Goal: Transaction & Acquisition: Download file/media

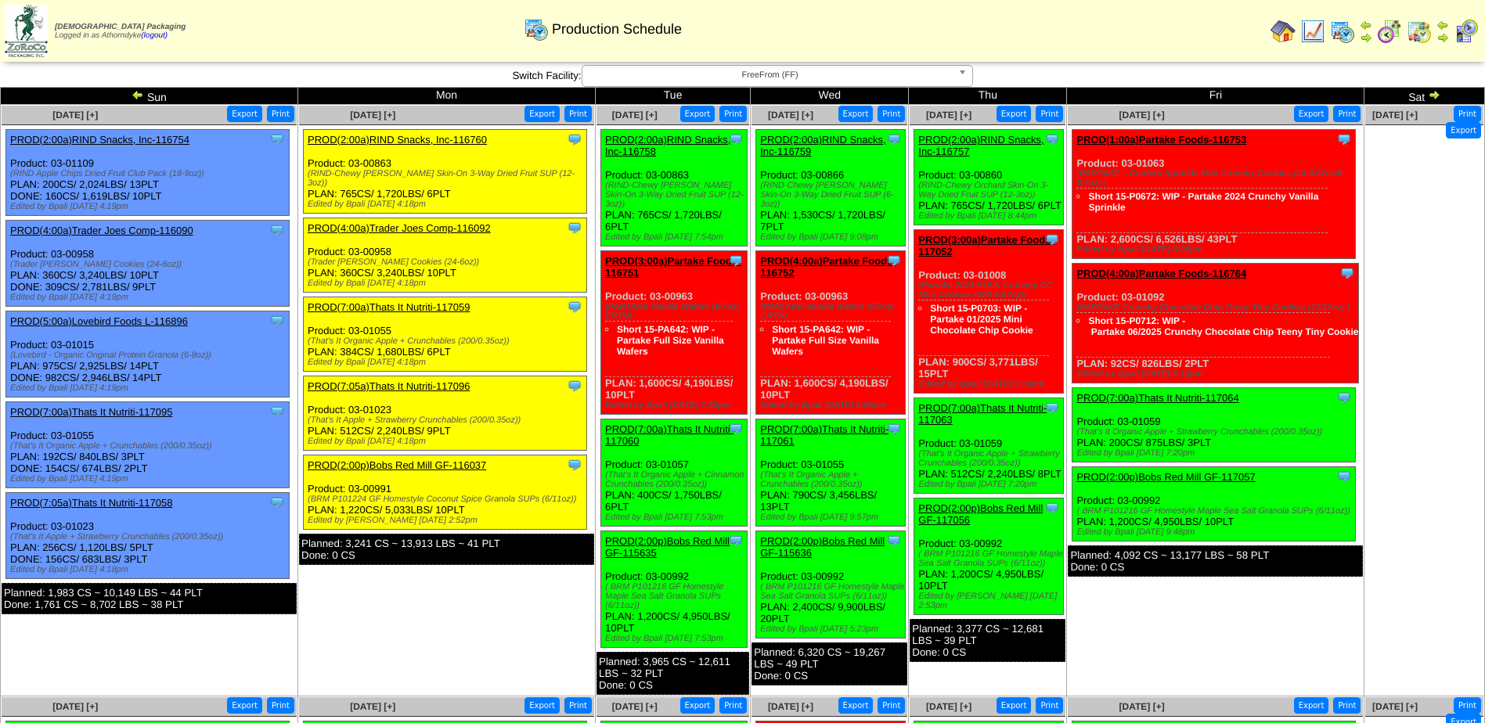
click at [1431, 38] on img at bounding box center [1418, 31] width 25 height 25
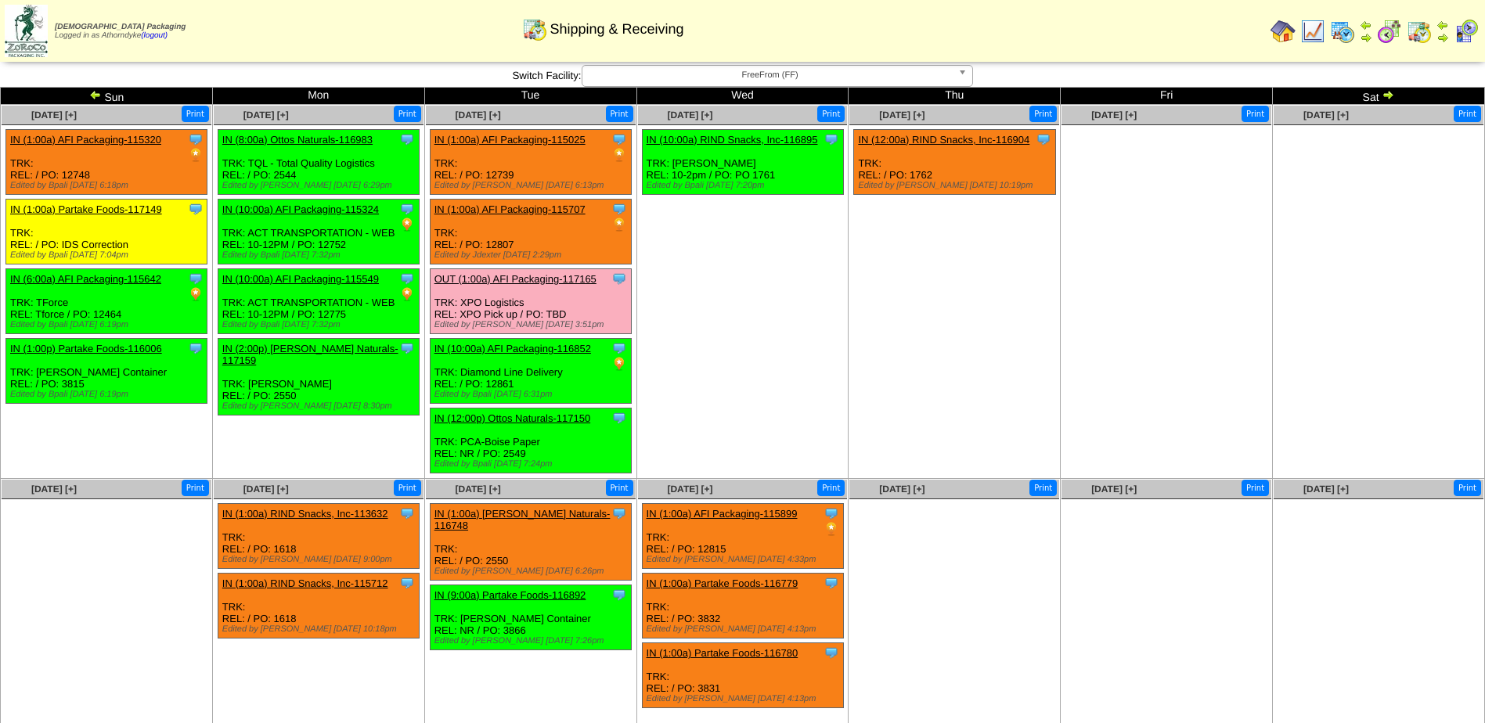
click at [1423, 27] on img at bounding box center [1418, 31] width 25 height 25
click at [1340, 39] on img at bounding box center [1342, 31] width 25 height 25
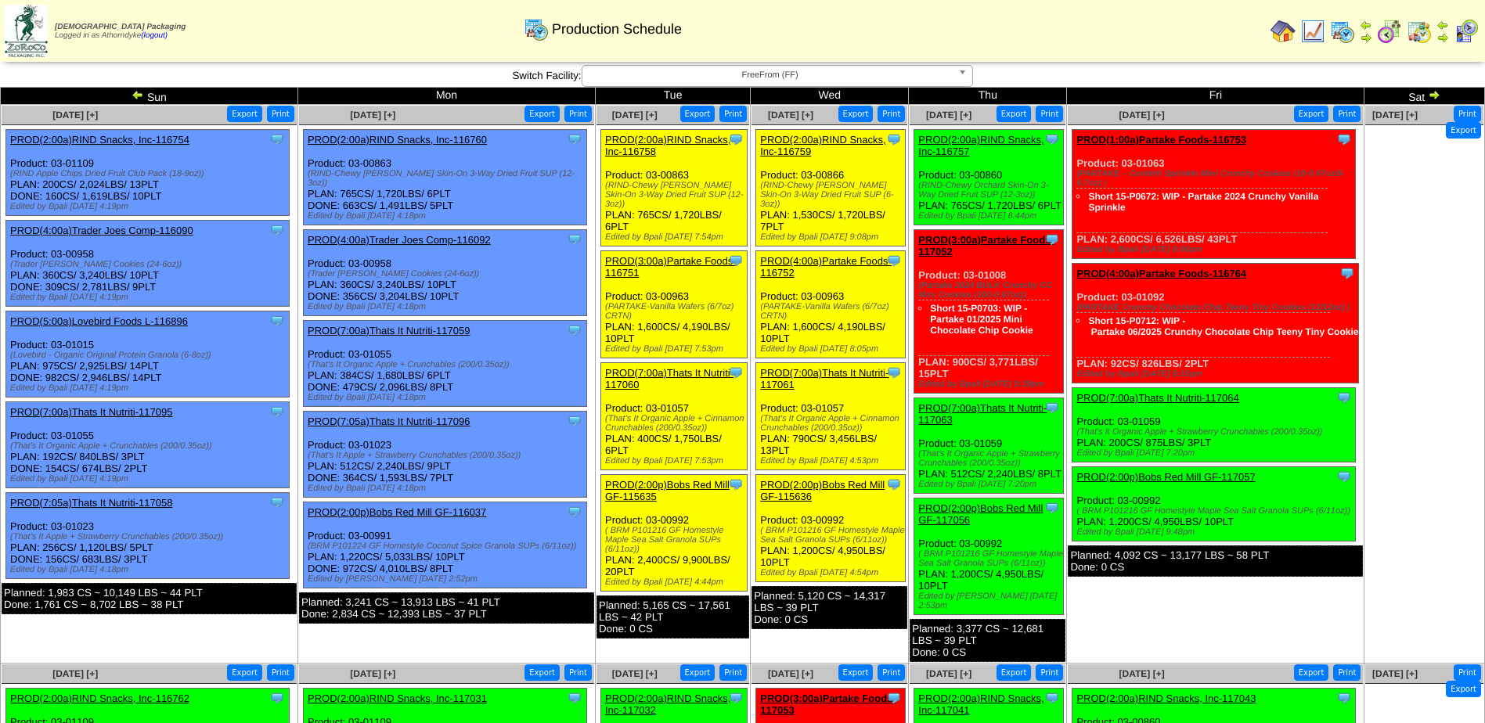
click at [135, 103] on td "Sun" at bounding box center [149, 96] width 297 height 17
click at [135, 92] on img at bounding box center [137, 94] width 13 height 13
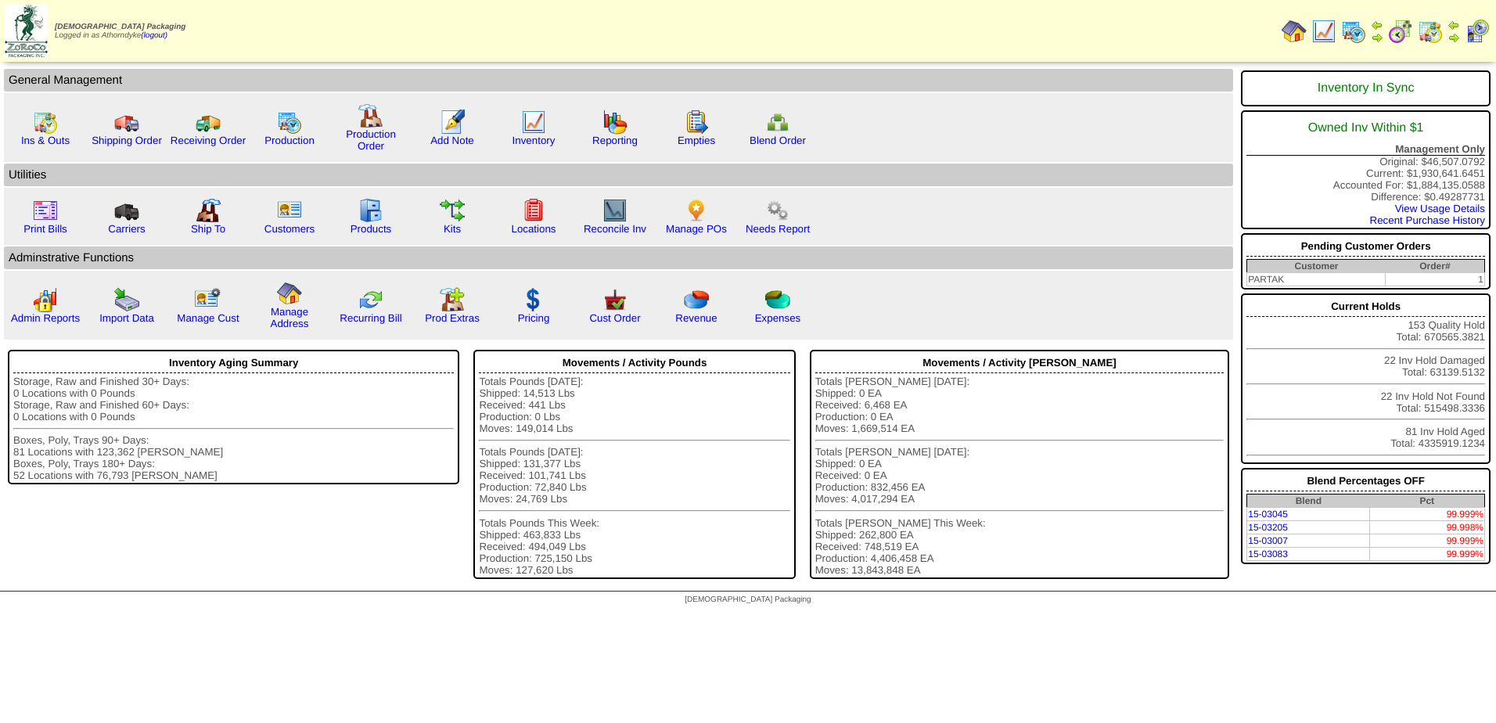
click at [1326, 34] on img at bounding box center [1324, 31] width 25 height 25
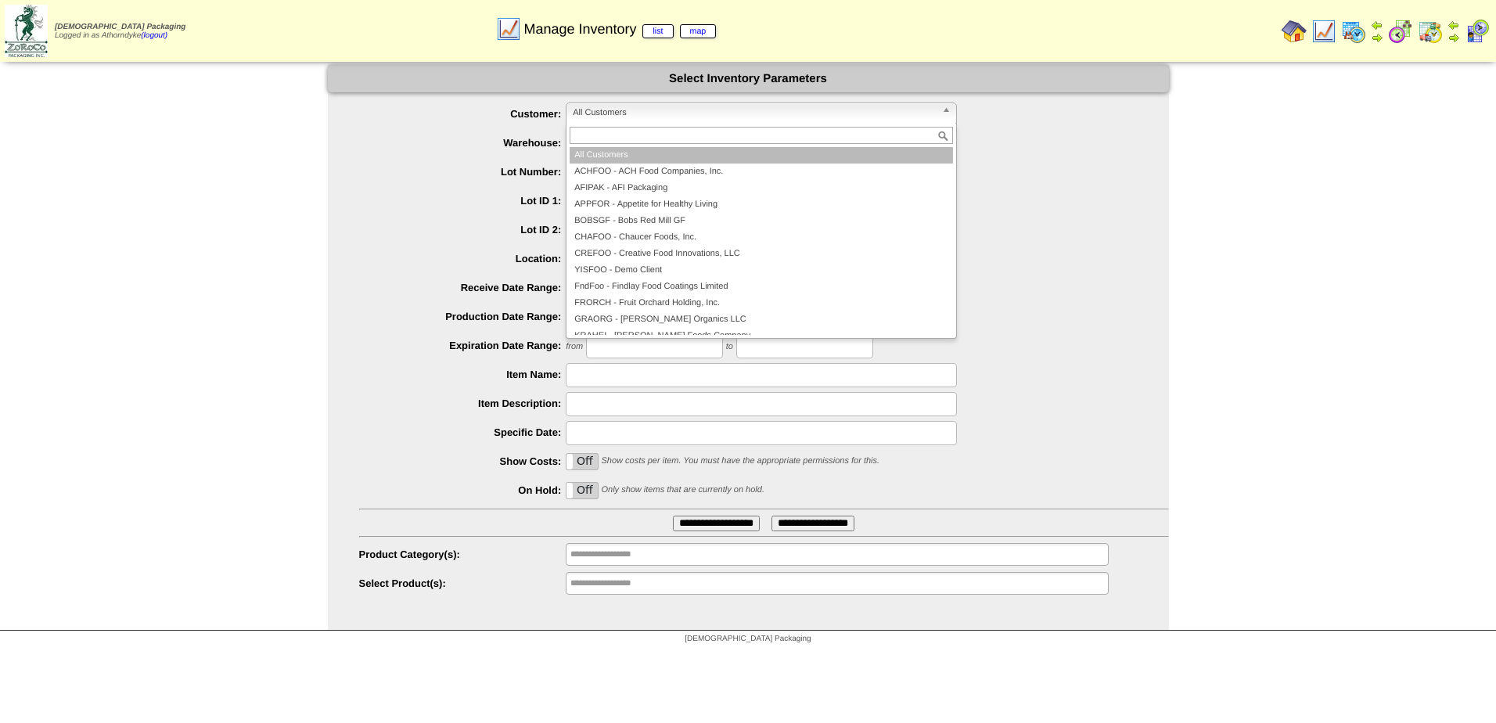
click at [689, 112] on span "All Customers" at bounding box center [754, 112] width 363 height 19
click at [451, 149] on label "Warehouse:" at bounding box center [462, 143] width 207 height 12
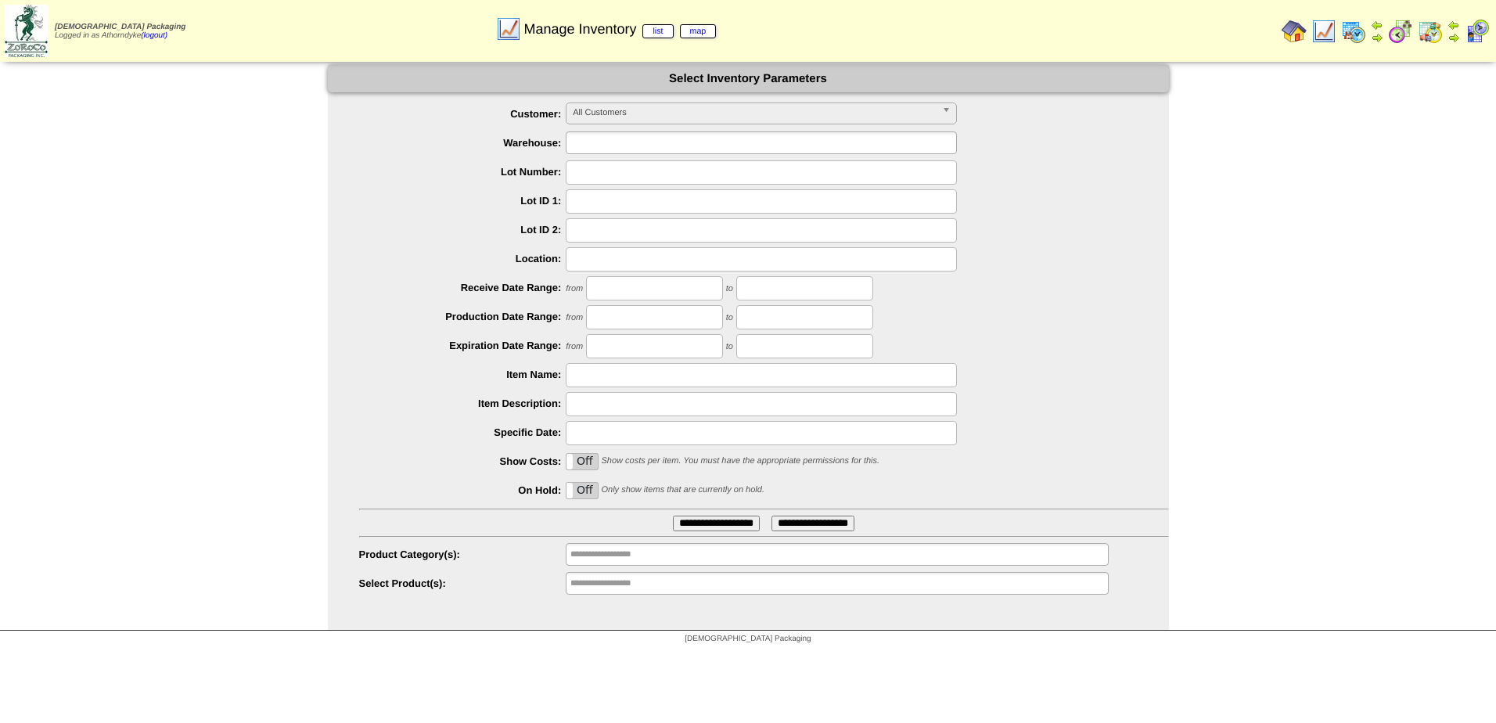
click at [656, 135] on input "text" at bounding box center [621, 143] width 100 height 20
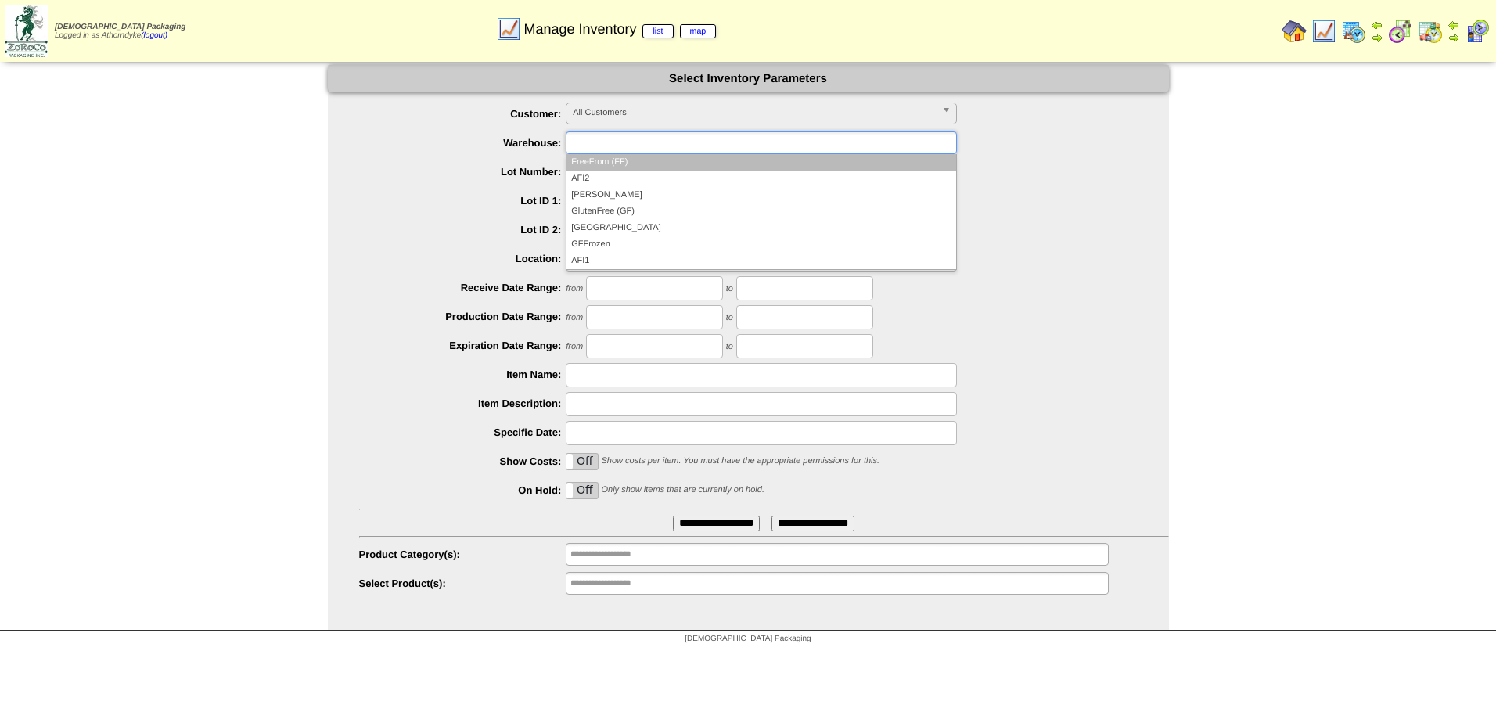
click at [671, 163] on li "FreeFrom (FF)" at bounding box center [762, 162] width 390 height 16
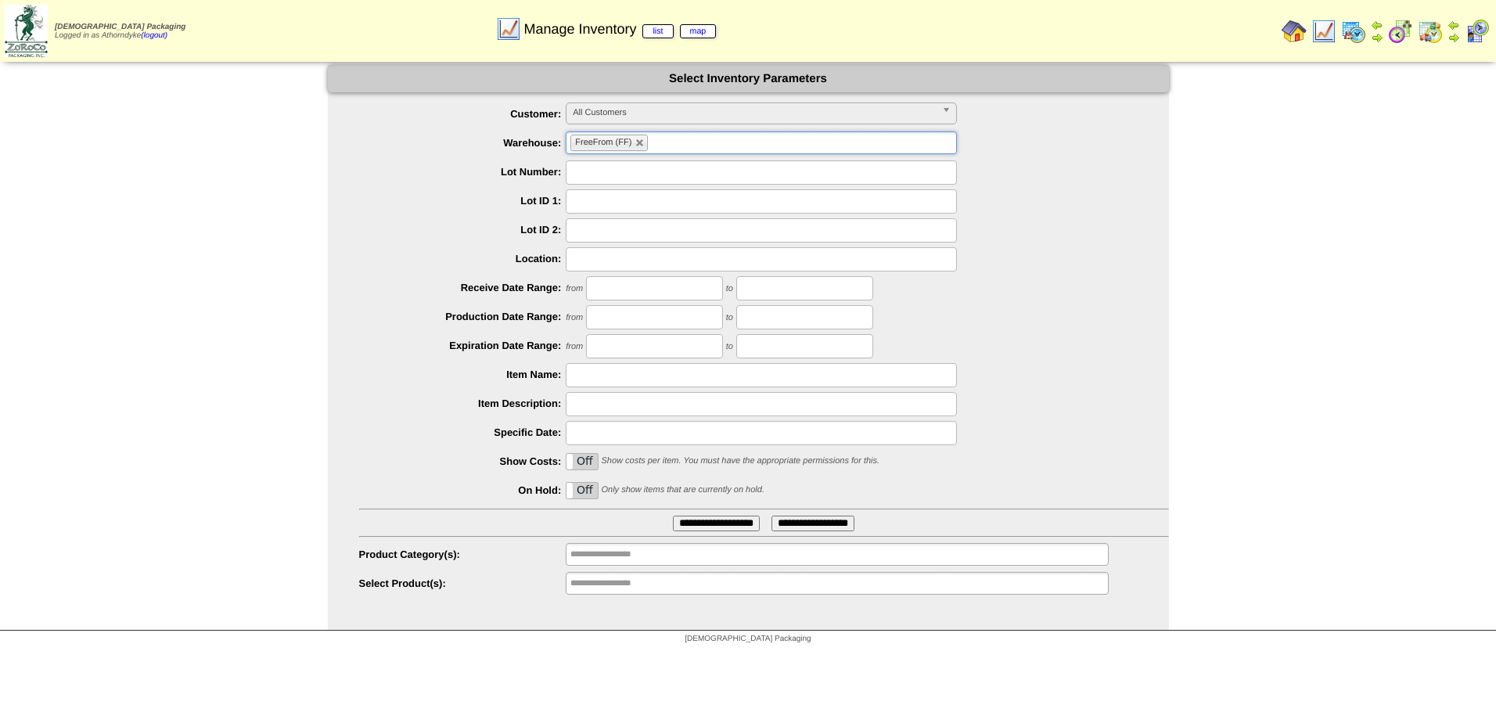
click at [729, 526] on input "**********" at bounding box center [716, 524] width 87 height 16
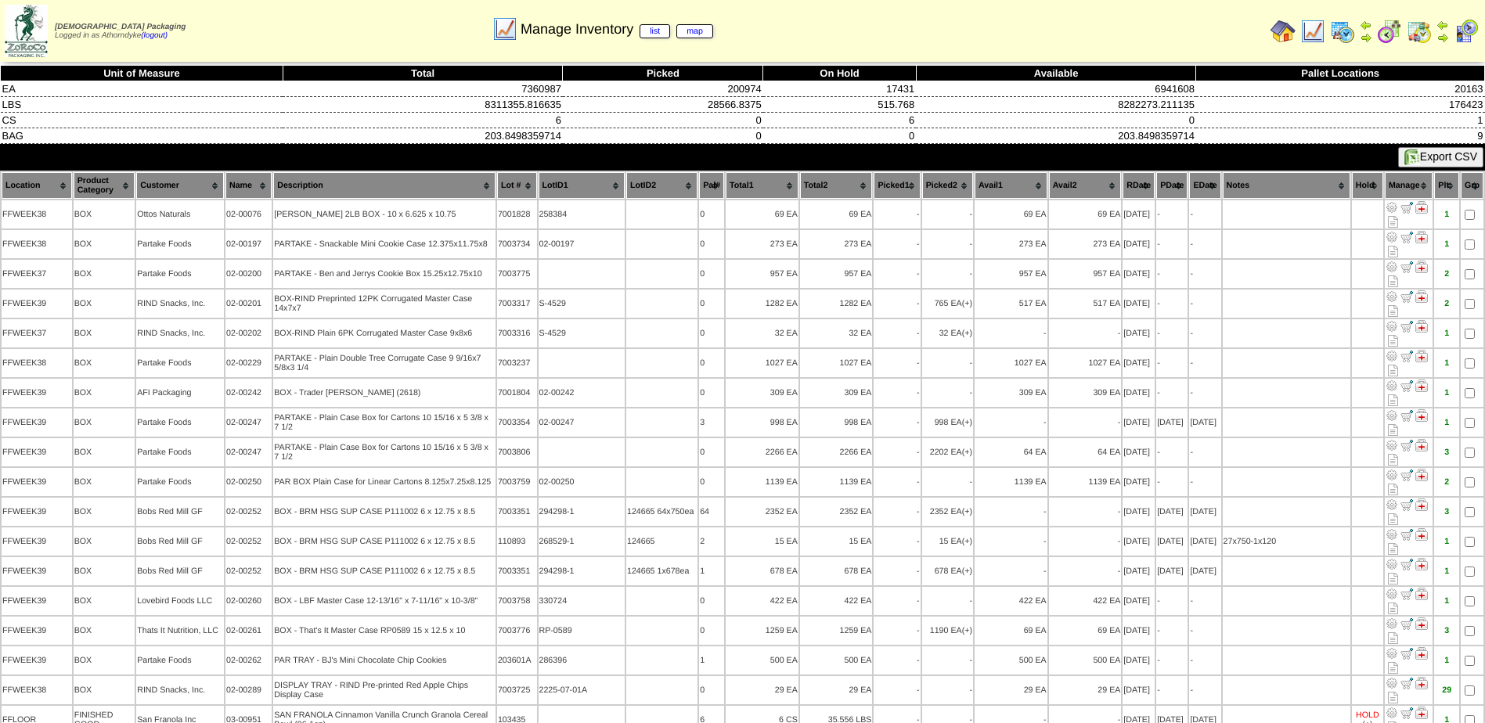
click at [1461, 155] on button "Export CSV" at bounding box center [1440, 157] width 85 height 20
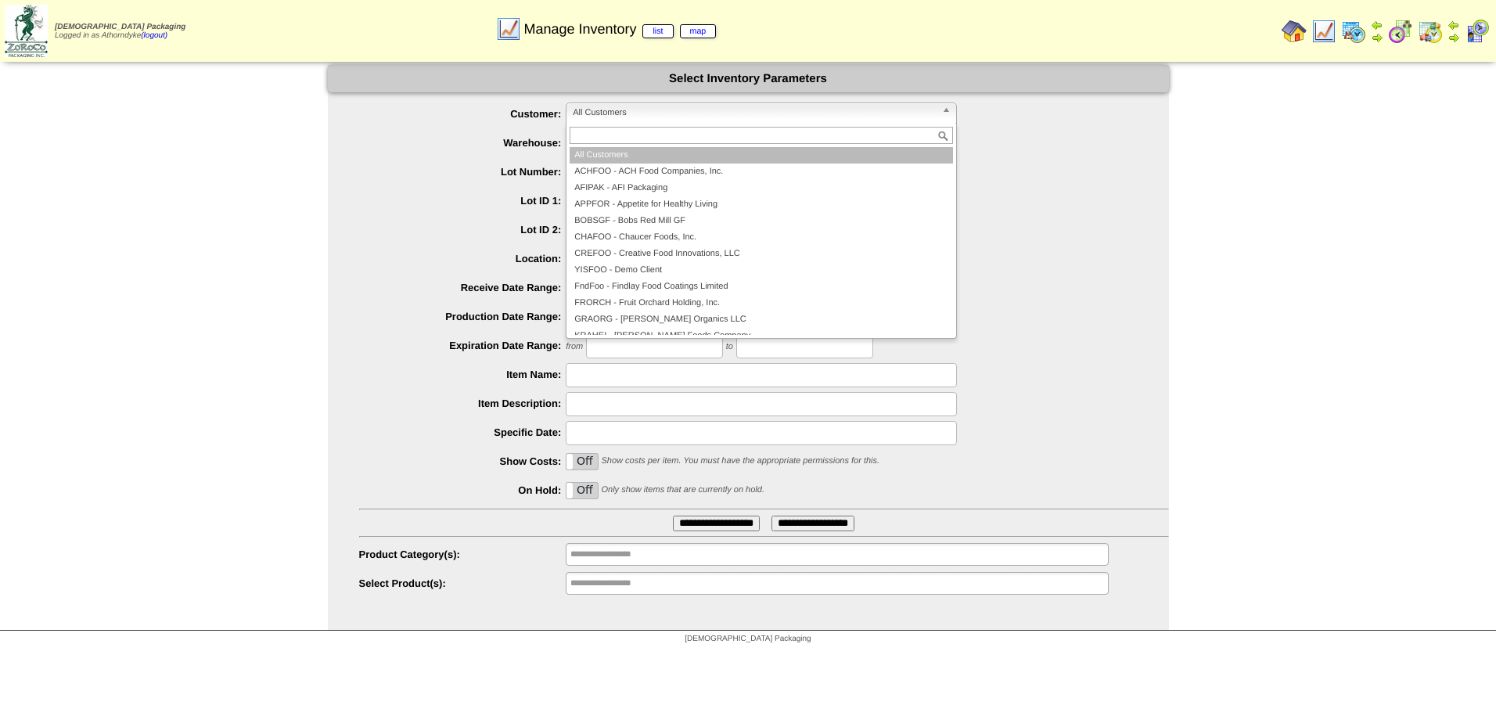
click at [673, 117] on span "All Customers" at bounding box center [754, 112] width 363 height 19
click at [445, 159] on ul "**********" at bounding box center [748, 350] width 841 height 494
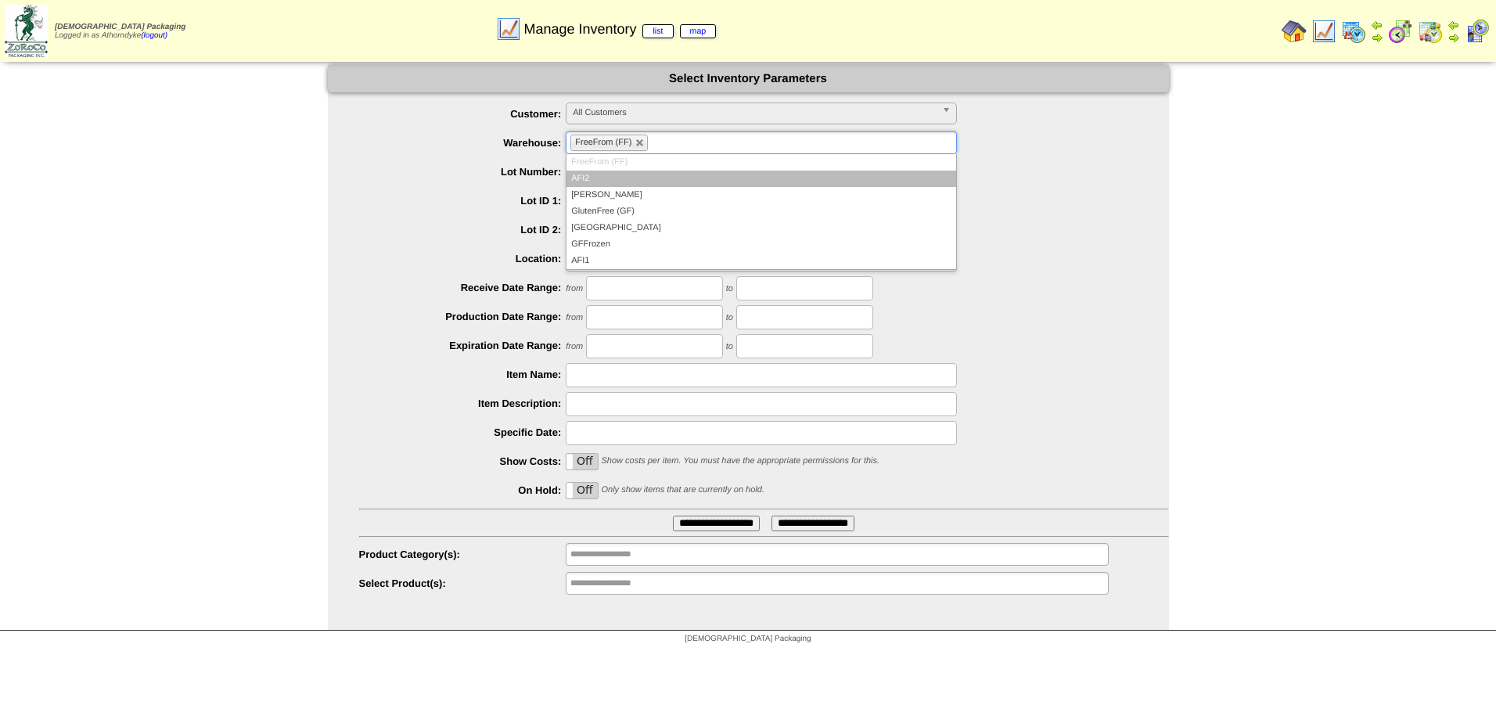
click at [612, 142] on span "FreeFrom (FF)" at bounding box center [603, 142] width 56 height 9
click at [637, 142] on link at bounding box center [640, 143] width 9 height 9
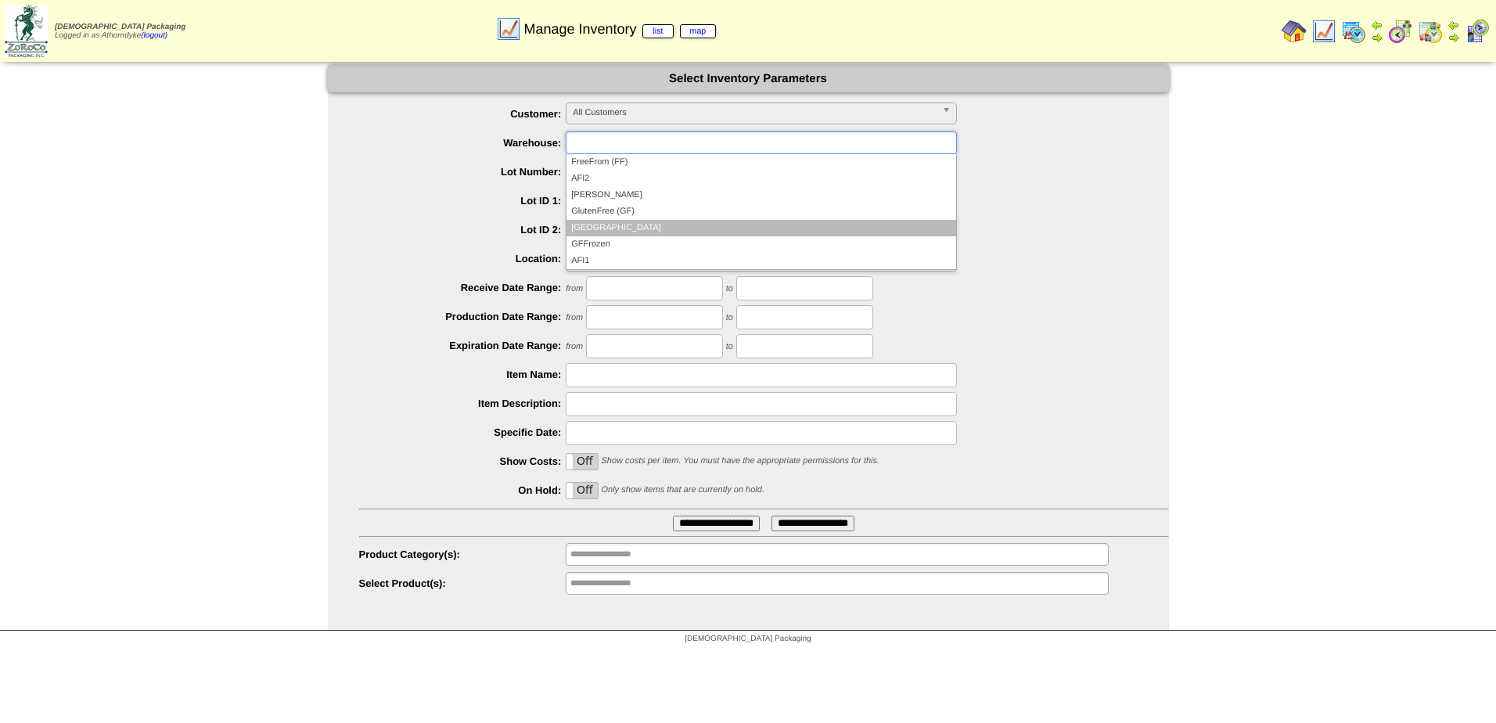
click at [685, 229] on li "[GEOGRAPHIC_DATA]" at bounding box center [762, 228] width 390 height 16
click at [685, 525] on input "**********" at bounding box center [716, 524] width 87 height 16
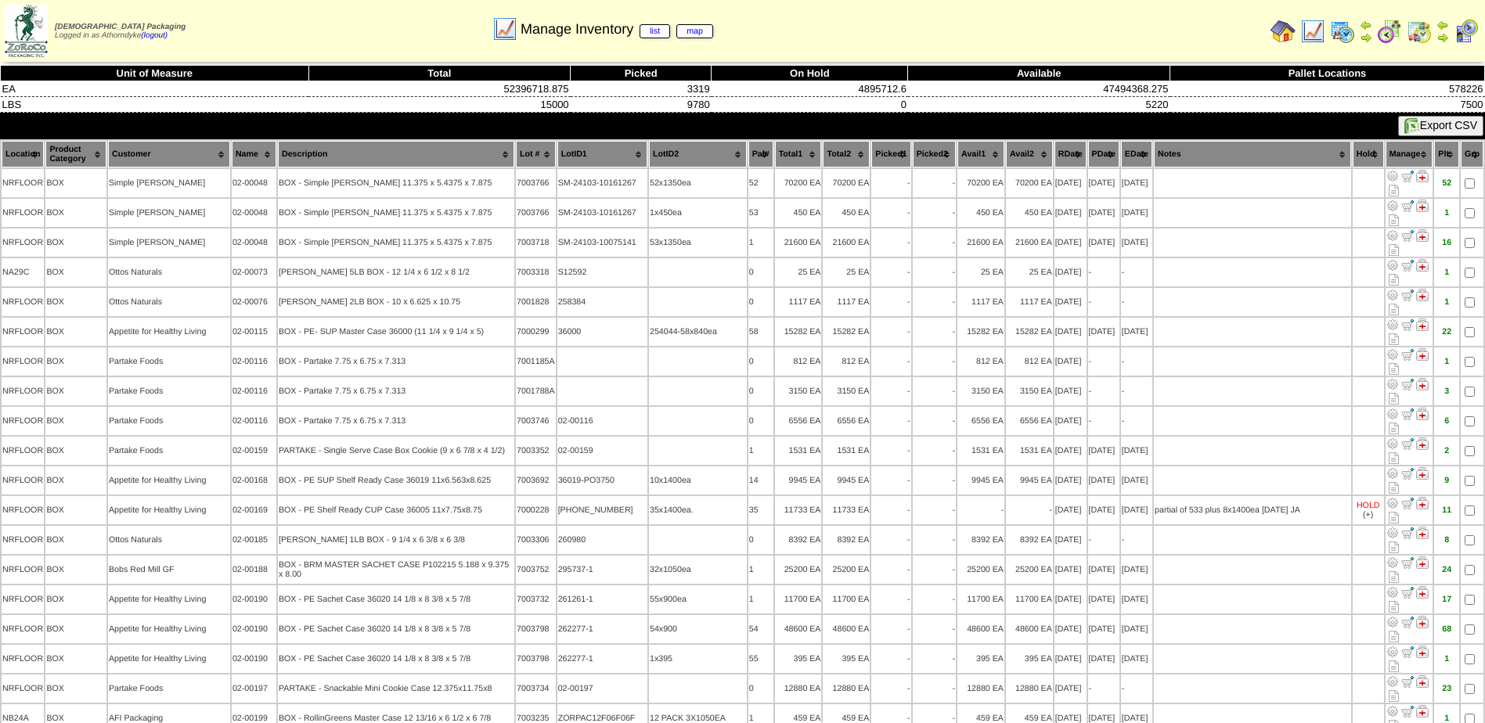
click at [1413, 123] on img at bounding box center [1412, 126] width 16 height 16
